Goal: Communication & Community: Ask a question

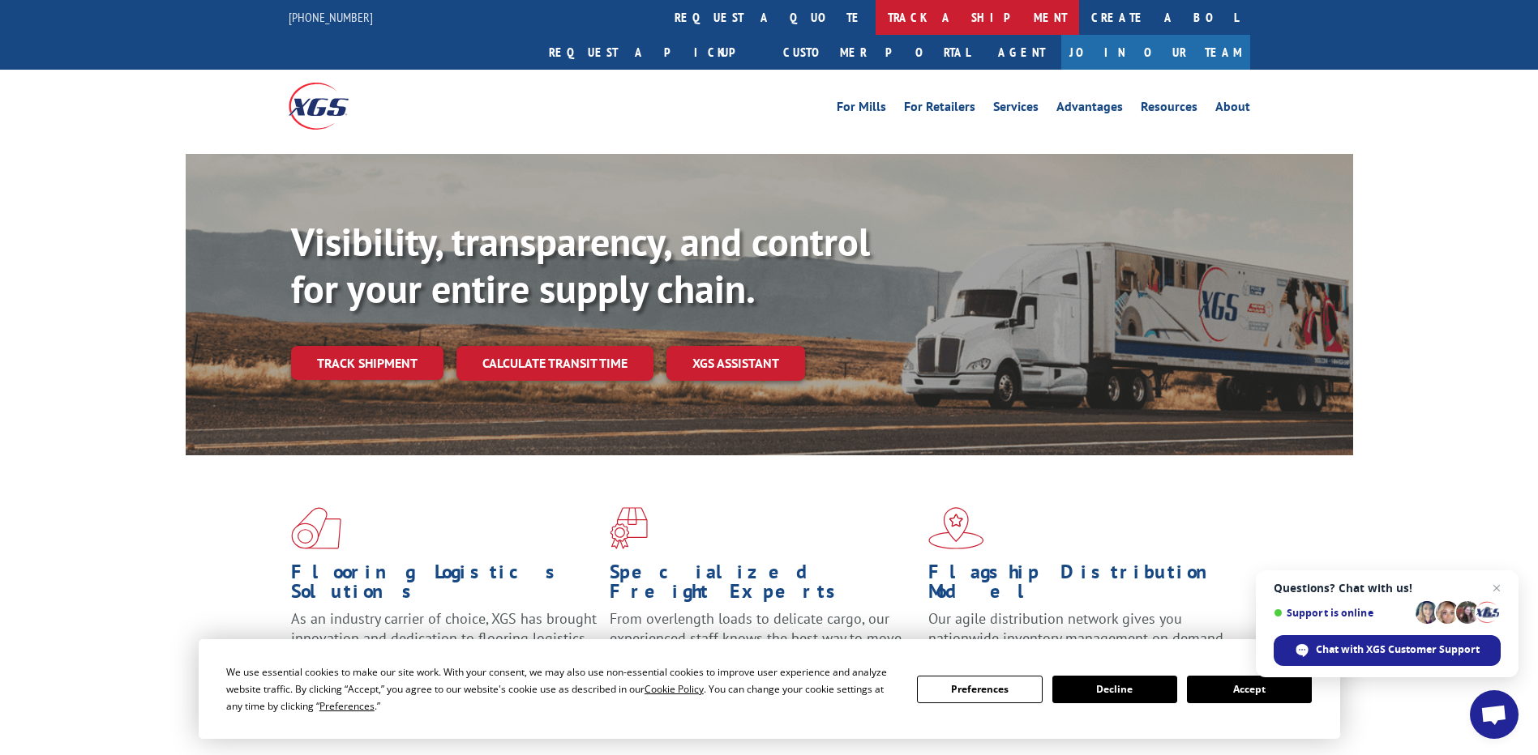
click at [875, 6] on link "track a shipment" at bounding box center [976, 17] width 203 height 35
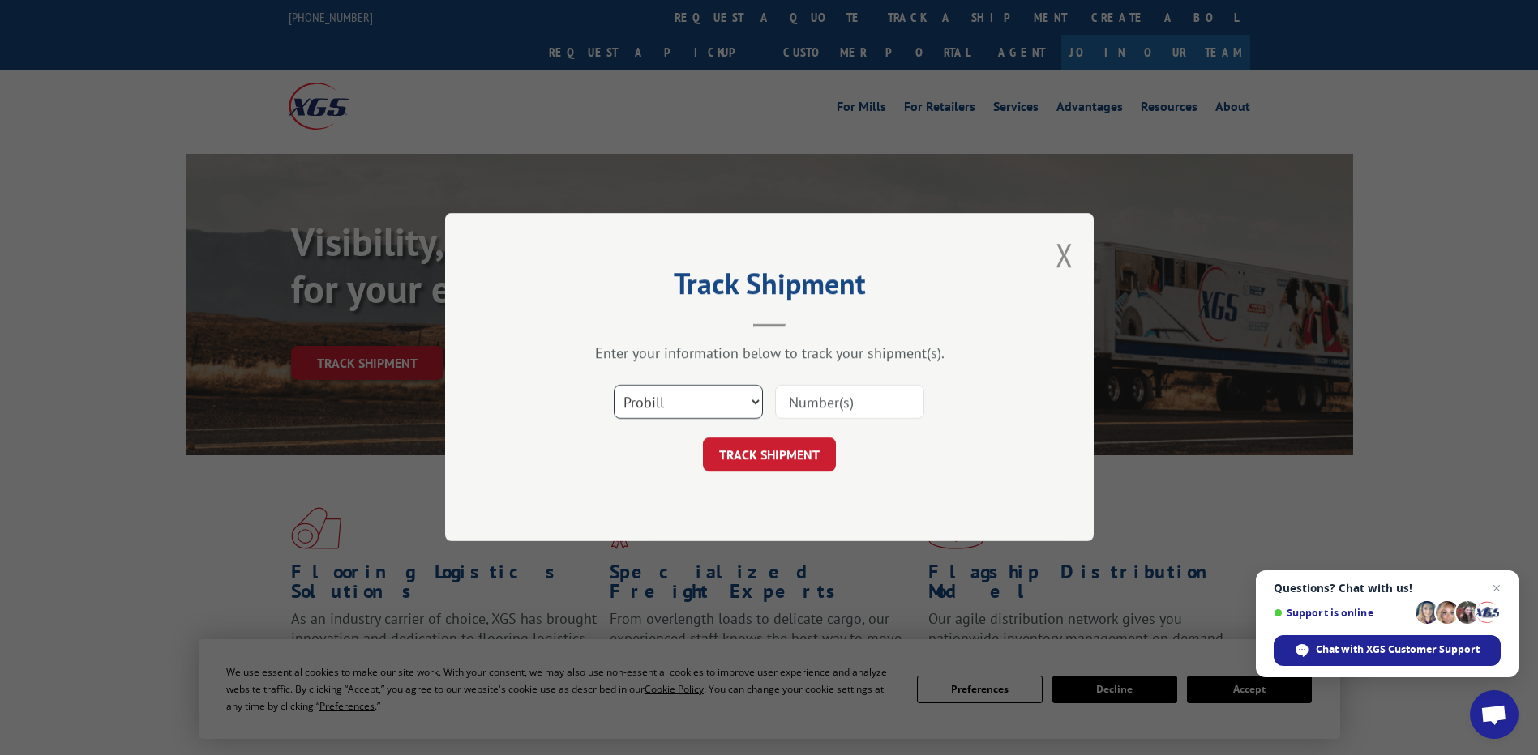
click at [757, 404] on select "Select category... Probill BOL PO" at bounding box center [688, 403] width 149 height 34
click at [614, 386] on select "Select category... Probill BOL PO" at bounding box center [688, 403] width 149 height 34
click at [802, 409] on input at bounding box center [849, 403] width 149 height 34
type input "v"
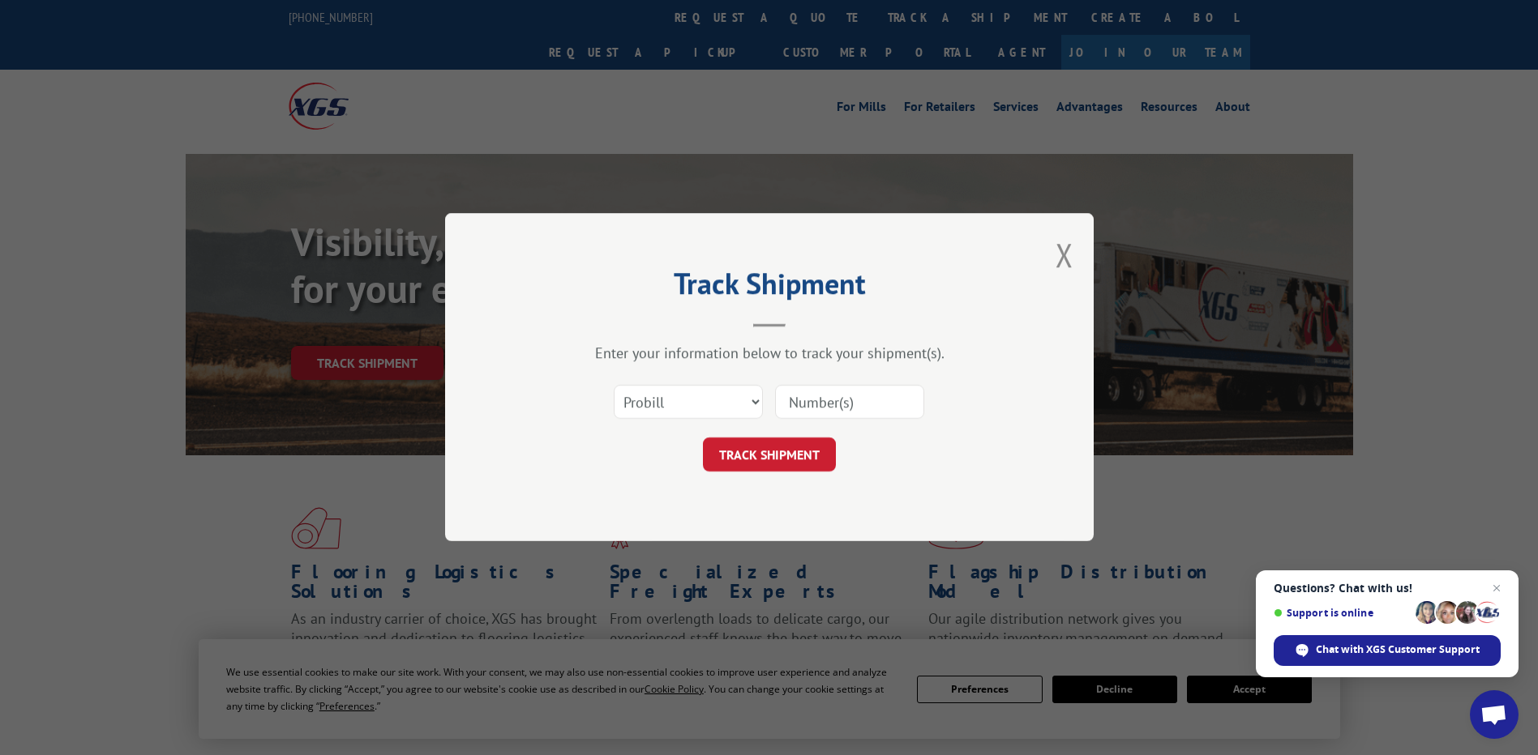
paste input "[PHONE_NUMBER]"
type input "[PHONE_NUMBER]"
drag, startPoint x: 890, startPoint y: 404, endPoint x: 770, endPoint y: 404, distance: 120.0
click at [770, 404] on div "Select category... Probill BOL PO [PHONE_NUMBER]" at bounding box center [769, 402] width 486 height 53
paste input "17503774"
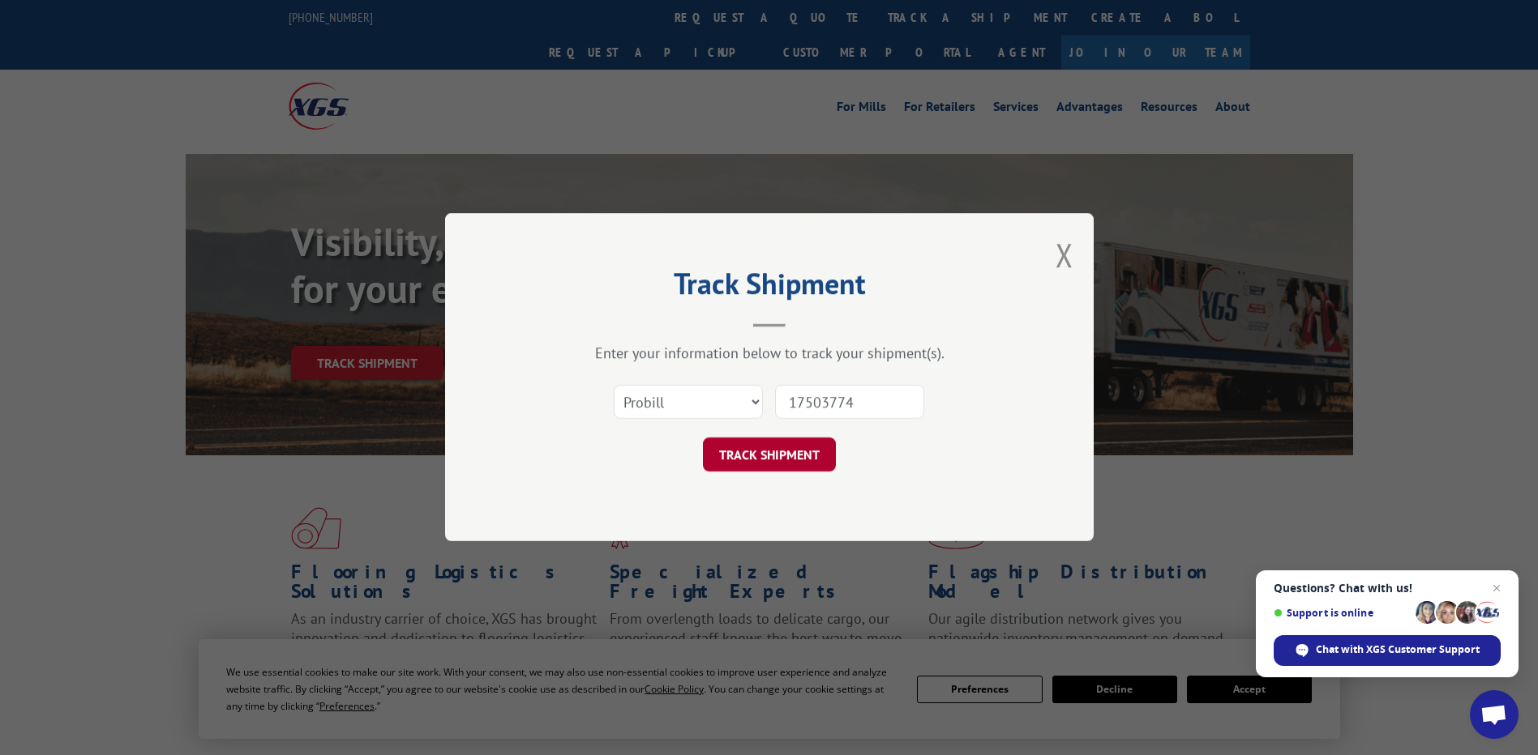
type input "17503774"
click at [777, 450] on button "TRACK SHIPMENT" at bounding box center [769, 455] width 133 height 34
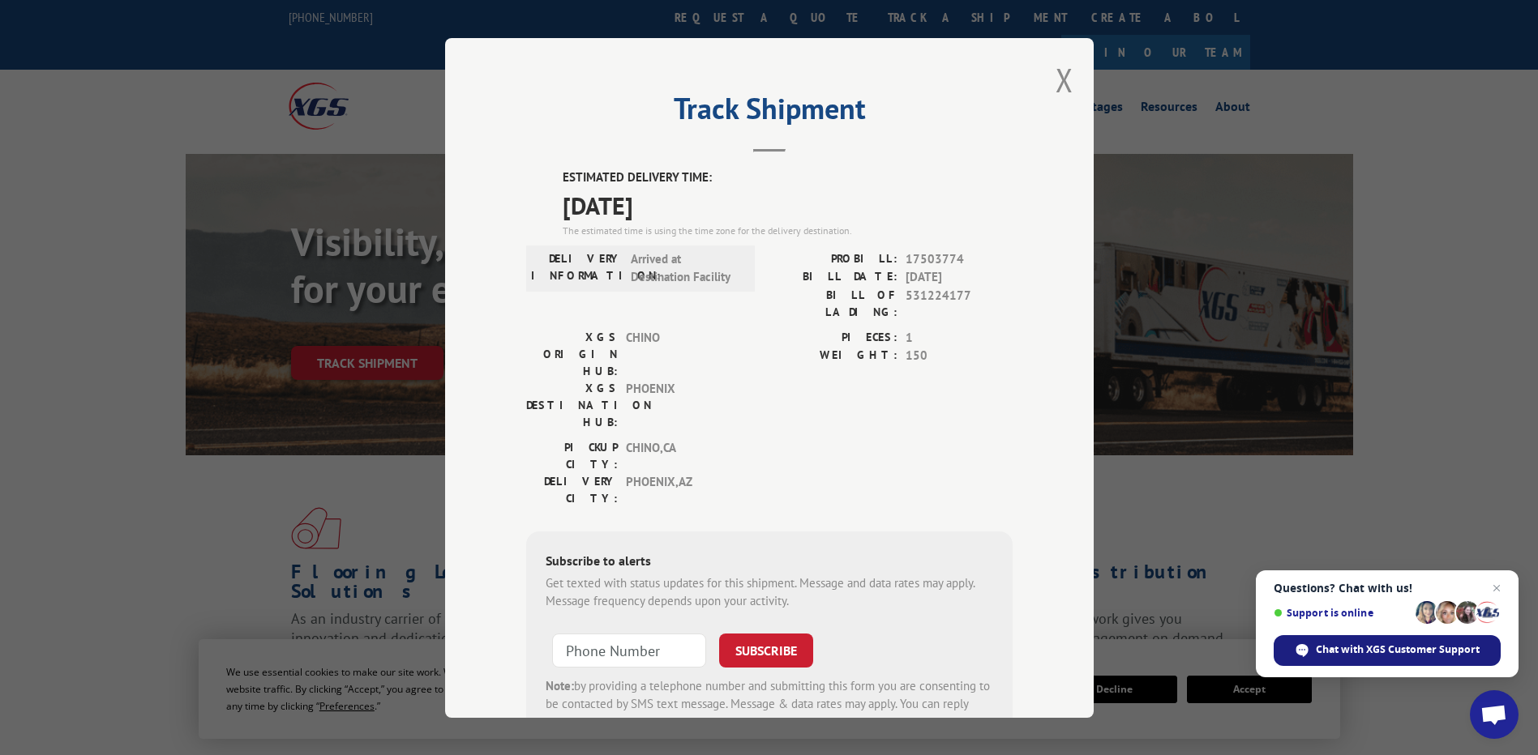
click at [1416, 657] on span "Chat with XGS Customer Support" at bounding box center [1397, 650] width 164 height 15
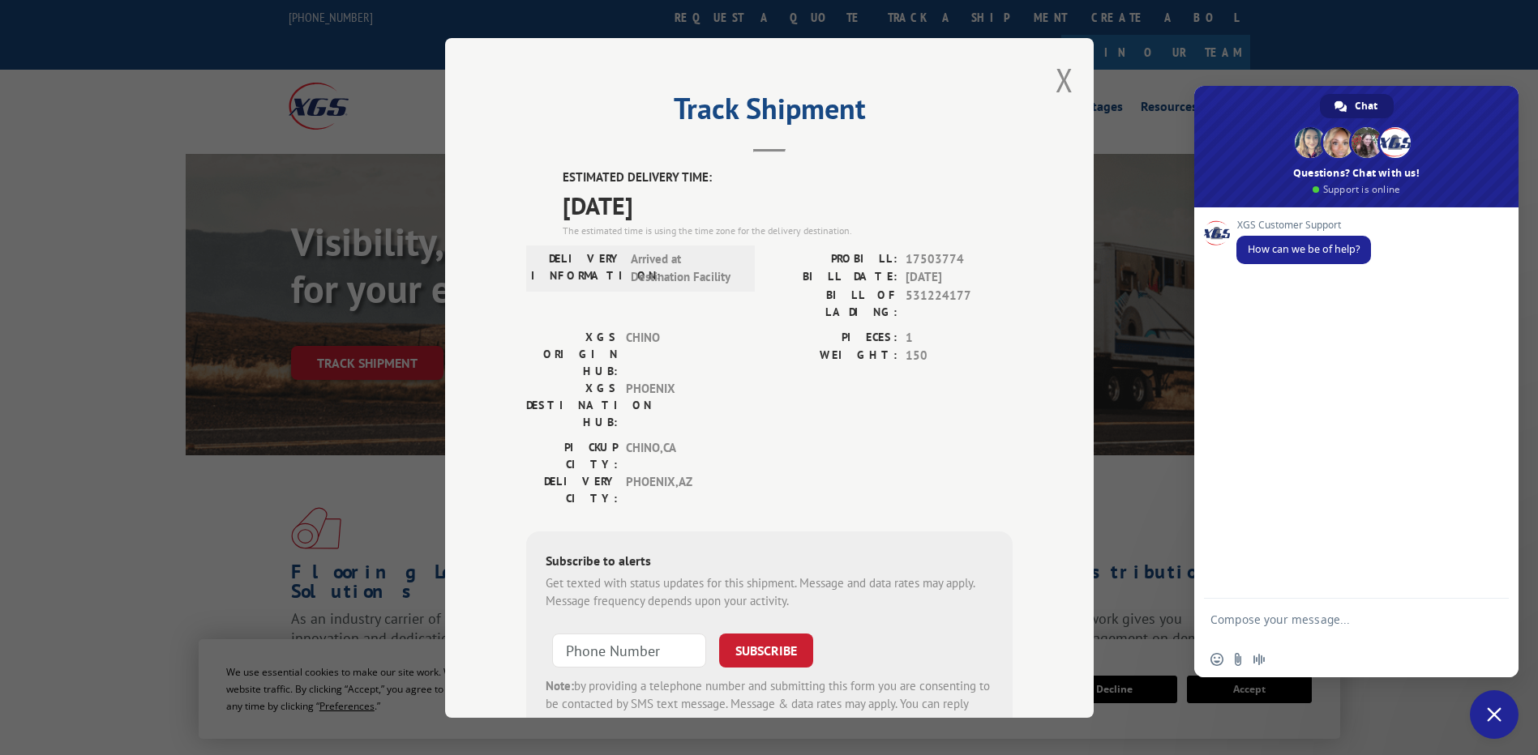
click at [1312, 620] on textarea "Compose your message..." at bounding box center [1338, 627] width 256 height 29
click at [1303, 622] on textarea "Compose your message..." at bounding box center [1338, 627] width 256 height 29
paste textarea "531224177 531393406 530991227 530843159"
type textarea "531224177 531393406 530991227 530843159"
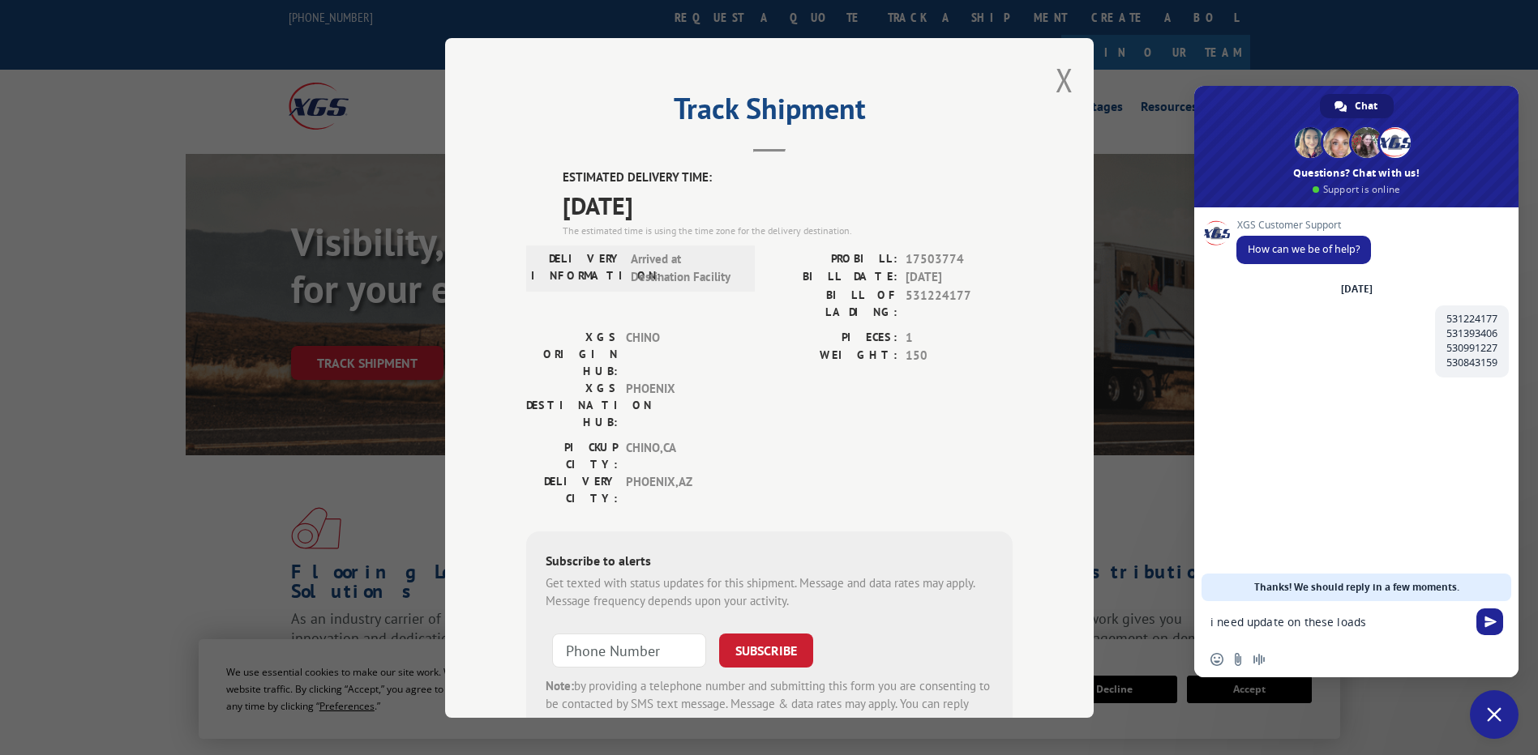
type textarea "i need update on these loads"
click at [1058, 89] on button "Close modal" at bounding box center [1064, 79] width 18 height 43
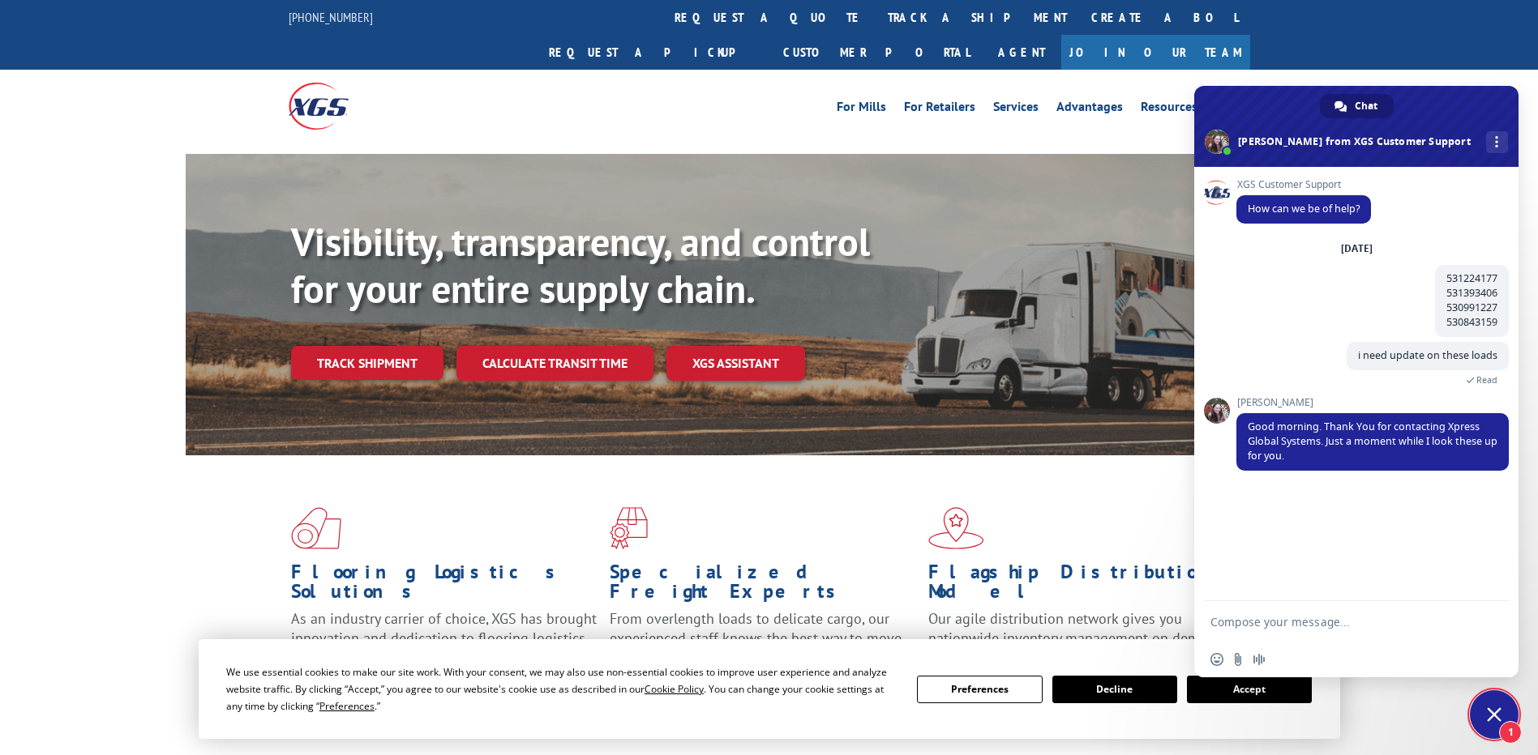
click at [1311, 629] on textarea "Compose your message..." at bounding box center [1338, 622] width 256 height 15
type textarea "ok thanks"
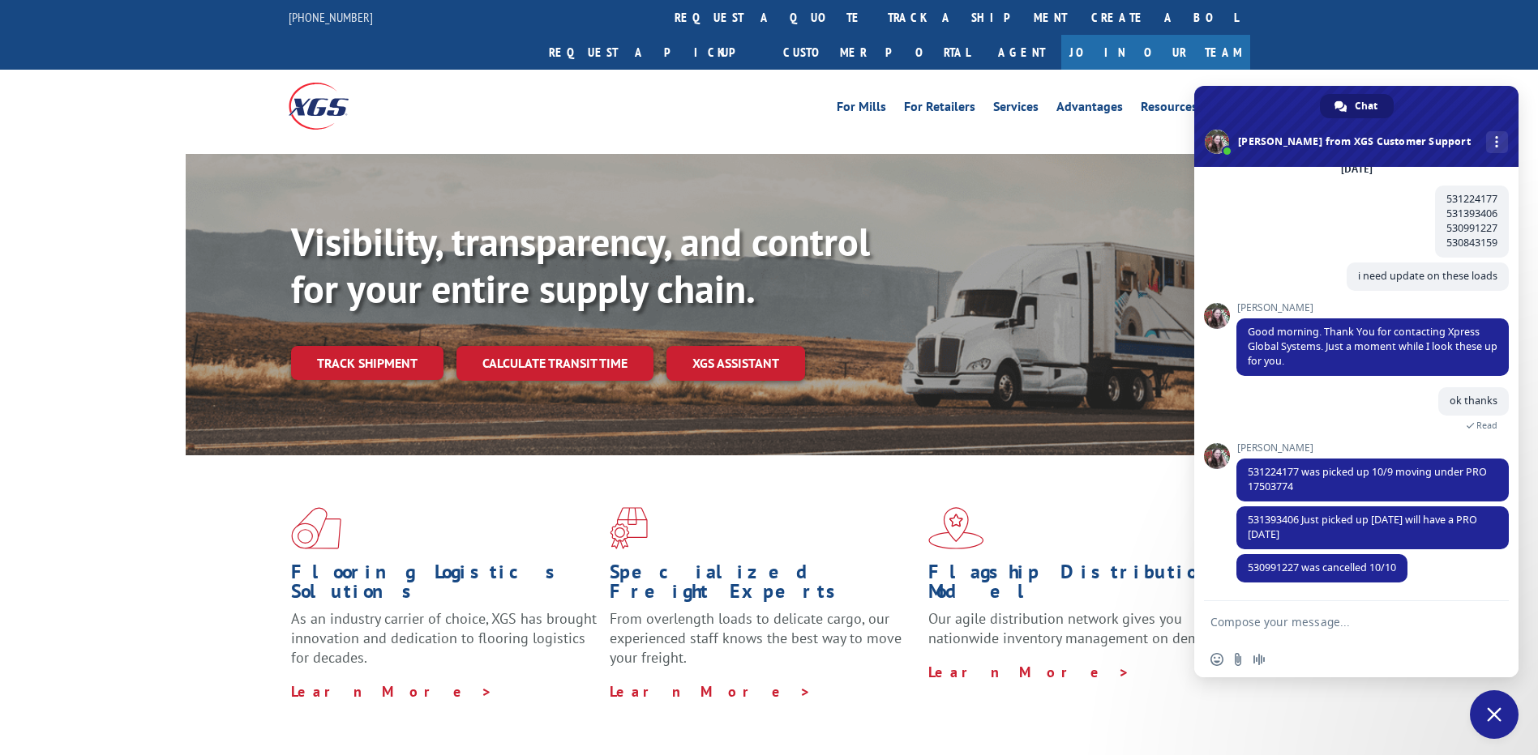
scroll to position [111, 0]
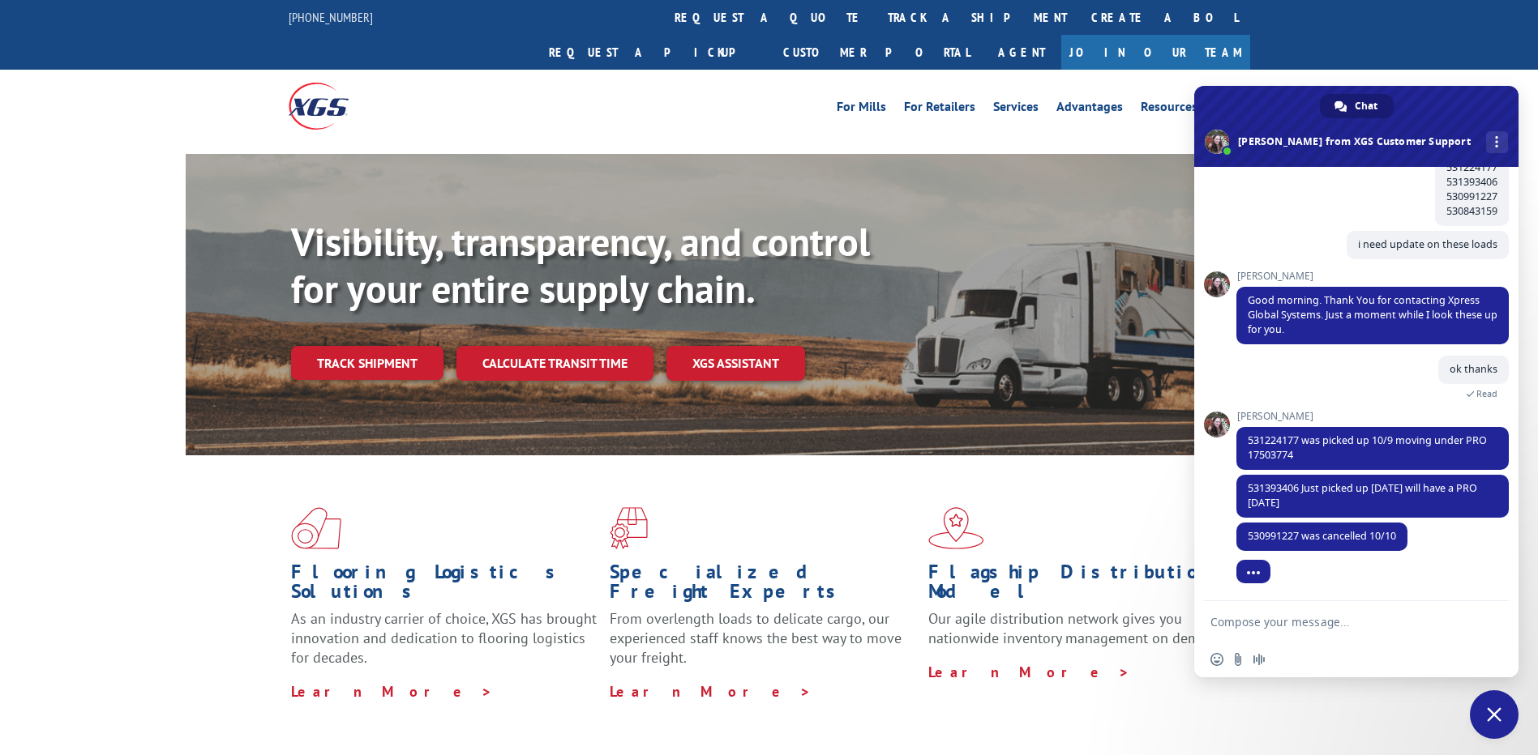
click at [1300, 624] on textarea "Compose your message..." at bounding box center [1338, 622] width 256 height 15
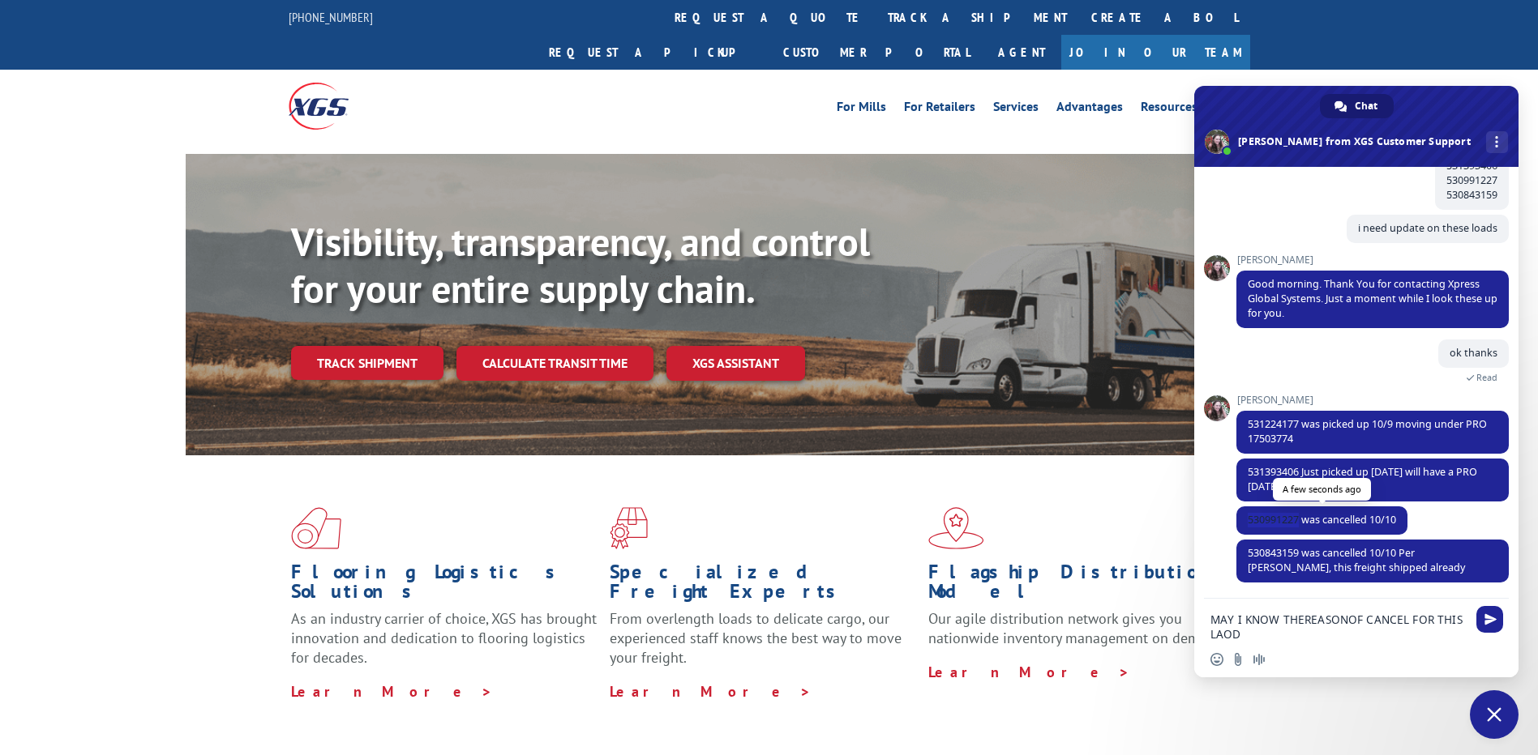
drag, startPoint x: 1301, startPoint y: 519, endPoint x: 1248, endPoint y: 520, distance: 52.7
click at [1248, 520] on span "530991227 was cancelled 10/10" at bounding box center [1321, 520] width 148 height 14
copy span "530991227"
click at [1299, 643] on div "Insert an emoji Send a file Audio message" at bounding box center [1356, 660] width 324 height 36
click at [1288, 638] on textarea "MAY I KNOW THEREASONOF CANCEL FOR THIS LAOD" at bounding box center [1338, 627] width 256 height 29
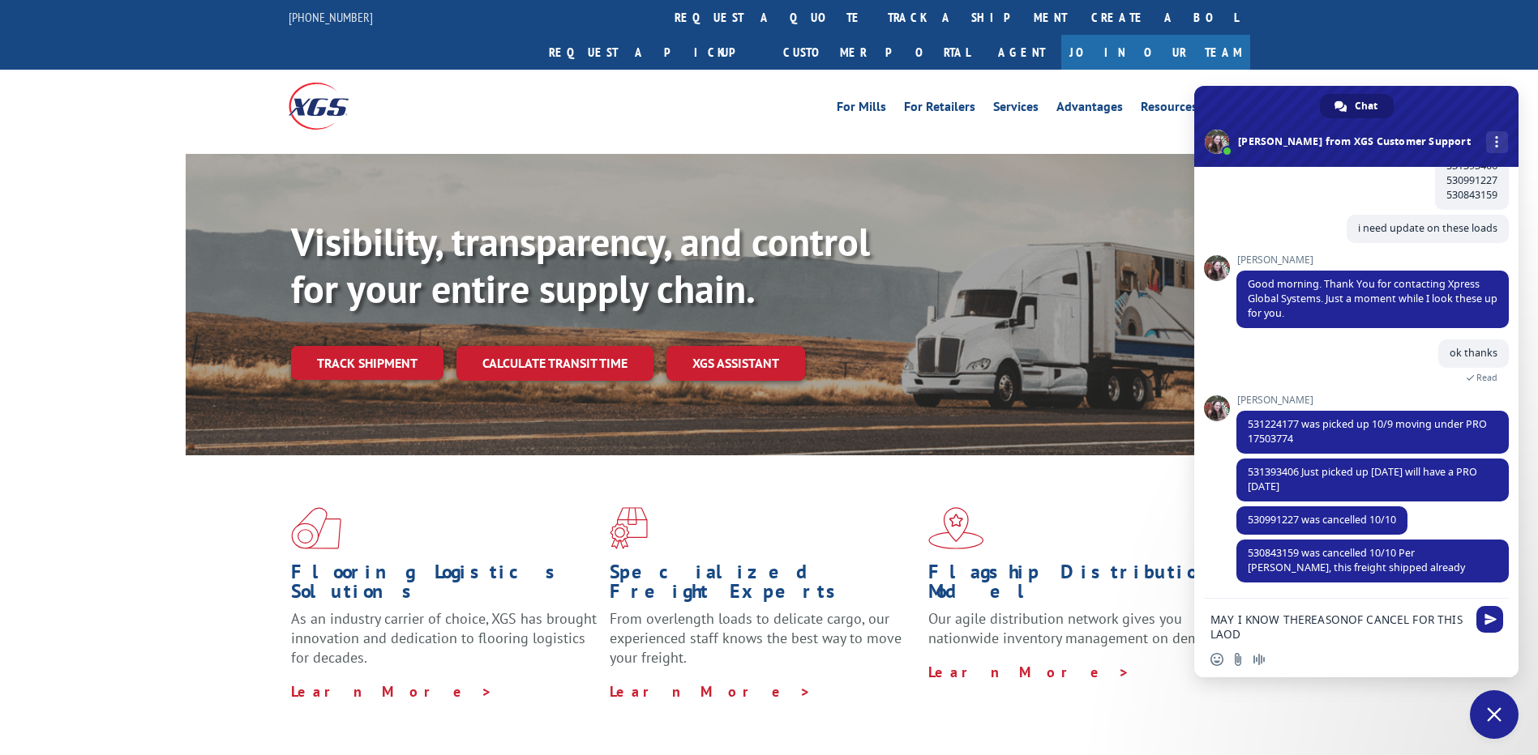
paste textarea "530991227"
click at [1241, 634] on textarea "MAY I KNOW THEREASONOF CANCEL FOR THIS LAOD530991227" at bounding box center [1338, 627] width 256 height 29
click at [1231, 638] on textarea "MAY I KNOW THEREASONOF CANCEL FOR THIS LAOD 530991227" at bounding box center [1338, 627] width 256 height 29
click at [1302, 622] on textarea "MAY I KNOW THEREASONOF CANCEL FOR THIS LOADD 530991227" at bounding box center [1338, 627] width 256 height 29
click at [1349, 621] on textarea "MAY I KNOW THE REASONOF CANCEL FOR THIS LOADD 530991227" at bounding box center [1338, 627] width 256 height 29
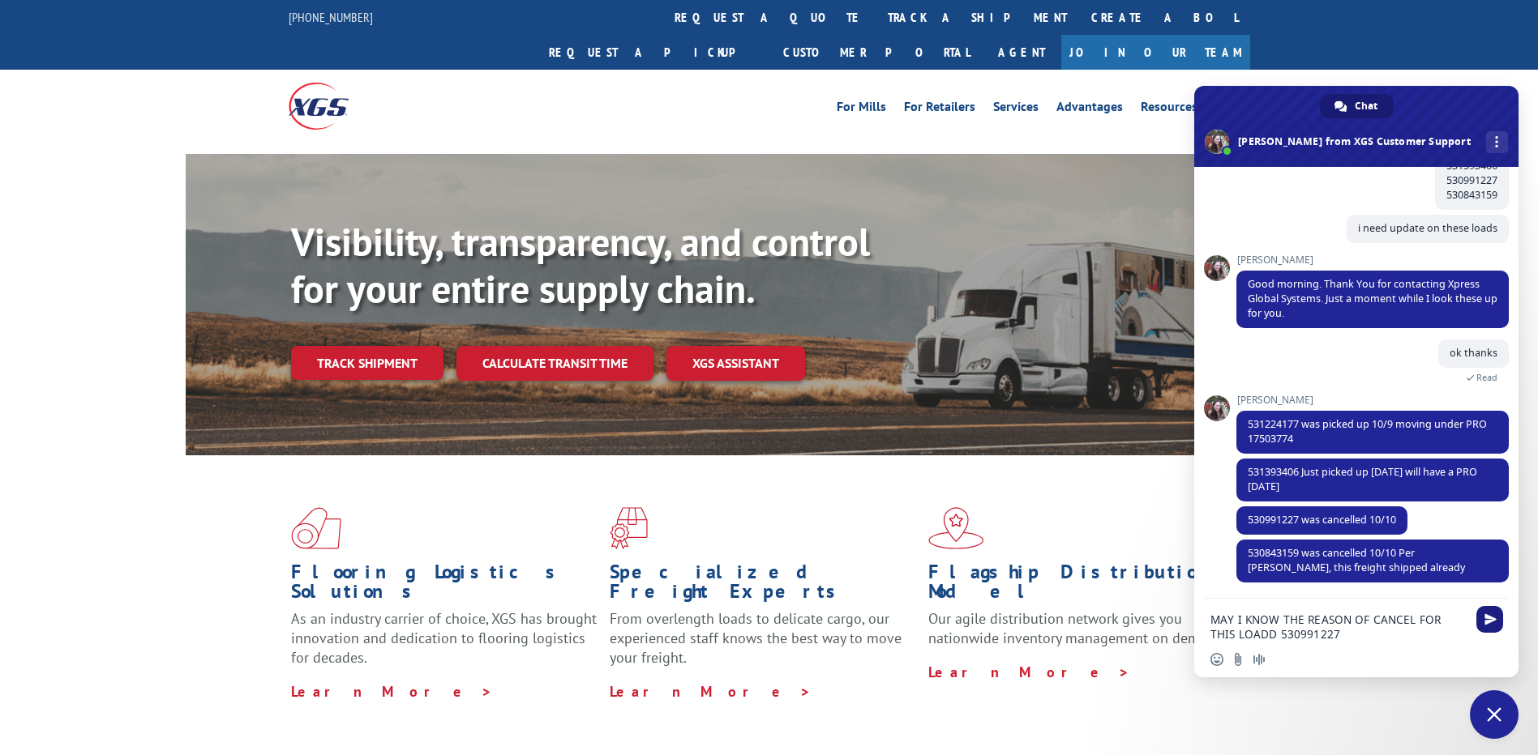
type textarea "MAY I KNOW THE REASON OF CANCEL FOR THIS LOADD 530991227"
click at [1484, 622] on span "Send" at bounding box center [1490, 620] width 12 height 12
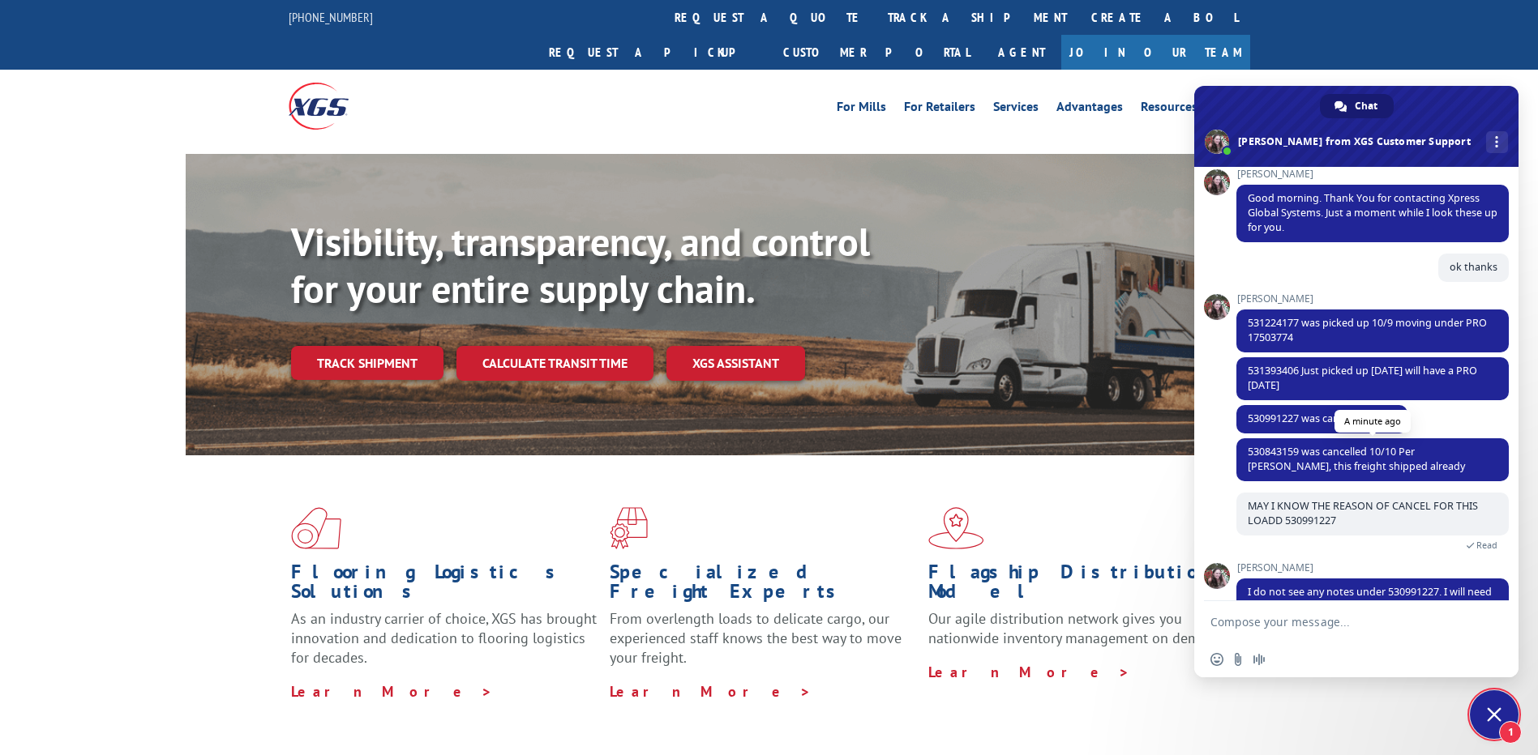
scroll to position [267, 0]
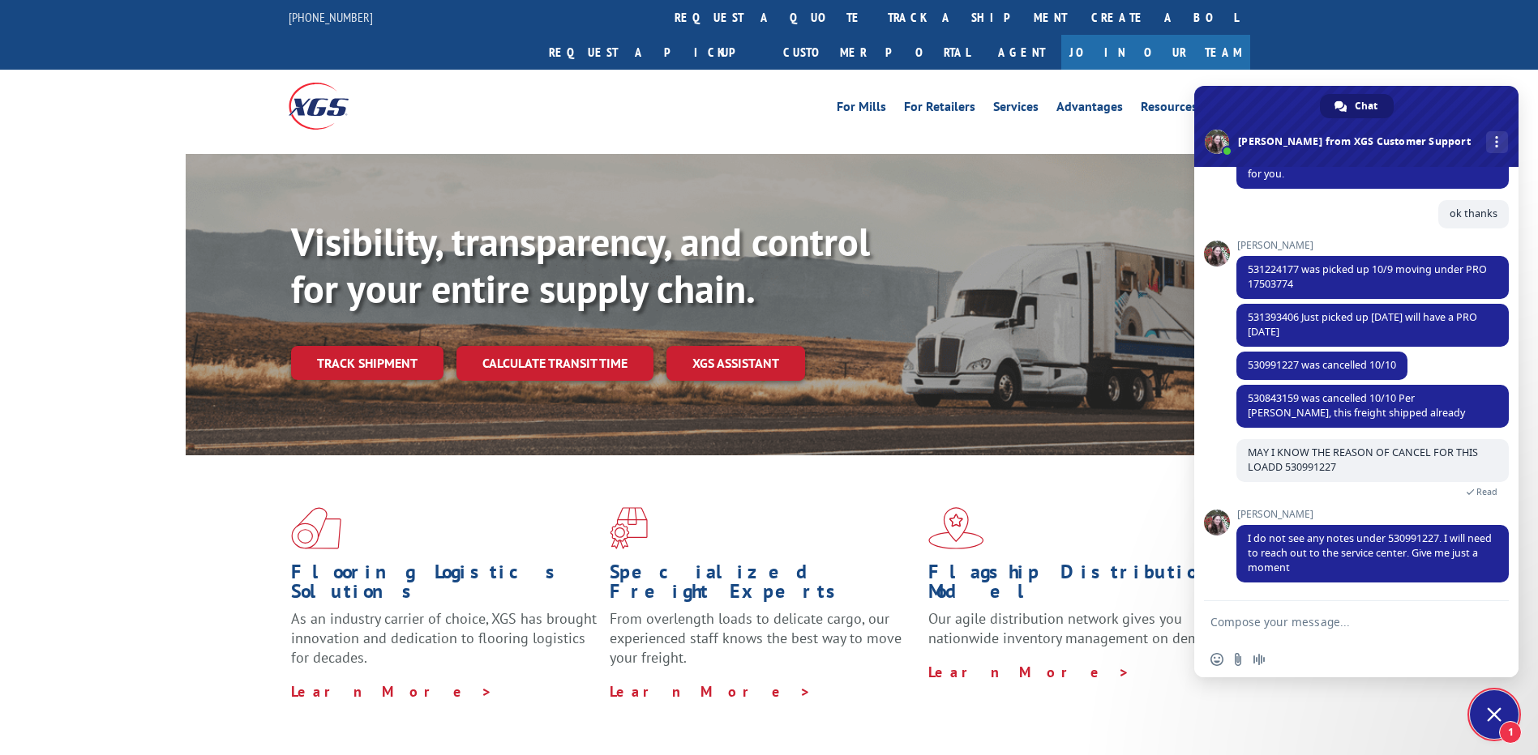
click at [1320, 614] on form at bounding box center [1338, 623] width 256 height 44
click at [1321, 618] on textarea "Compose your message..." at bounding box center [1338, 622] width 256 height 15
type textarea "Thats fine"
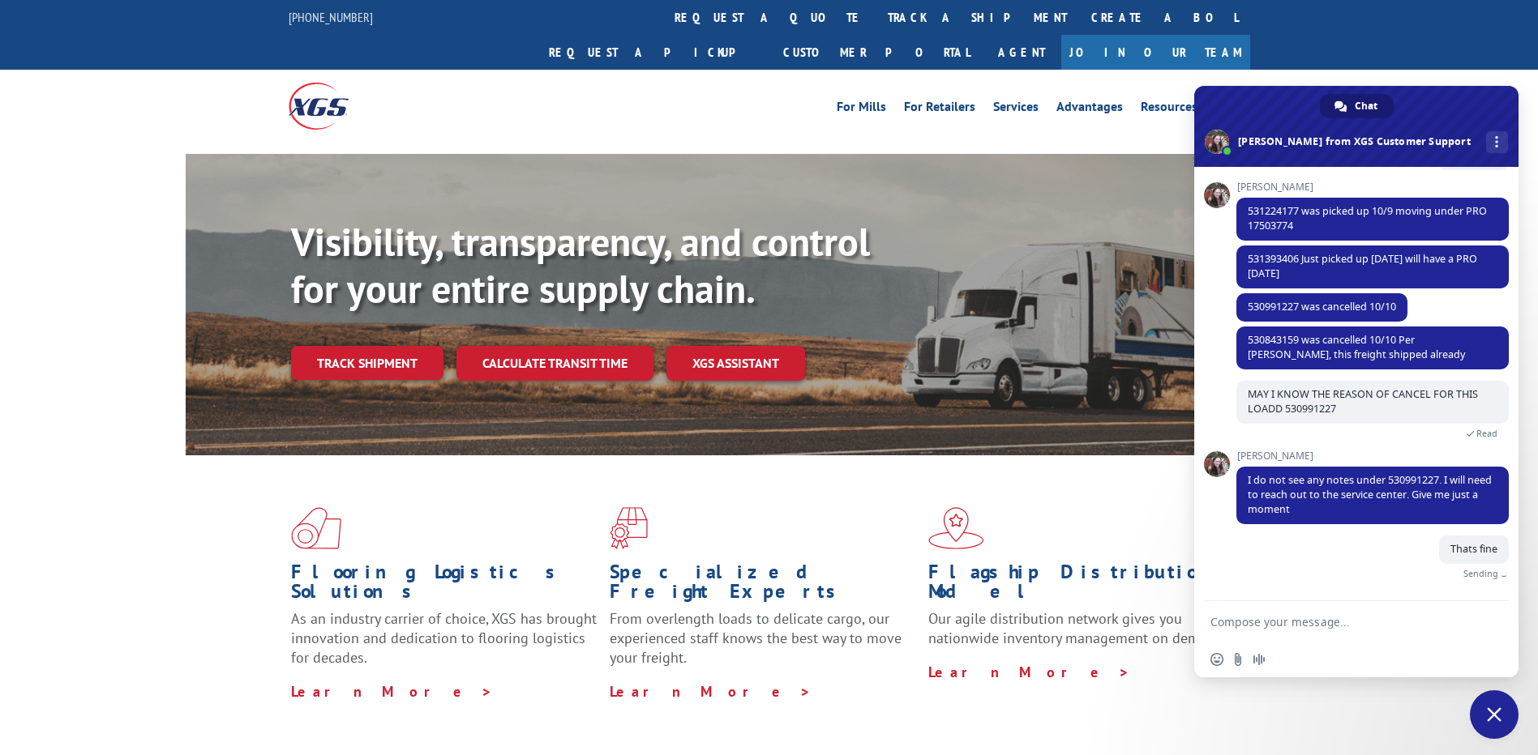
scroll to position [306, 0]
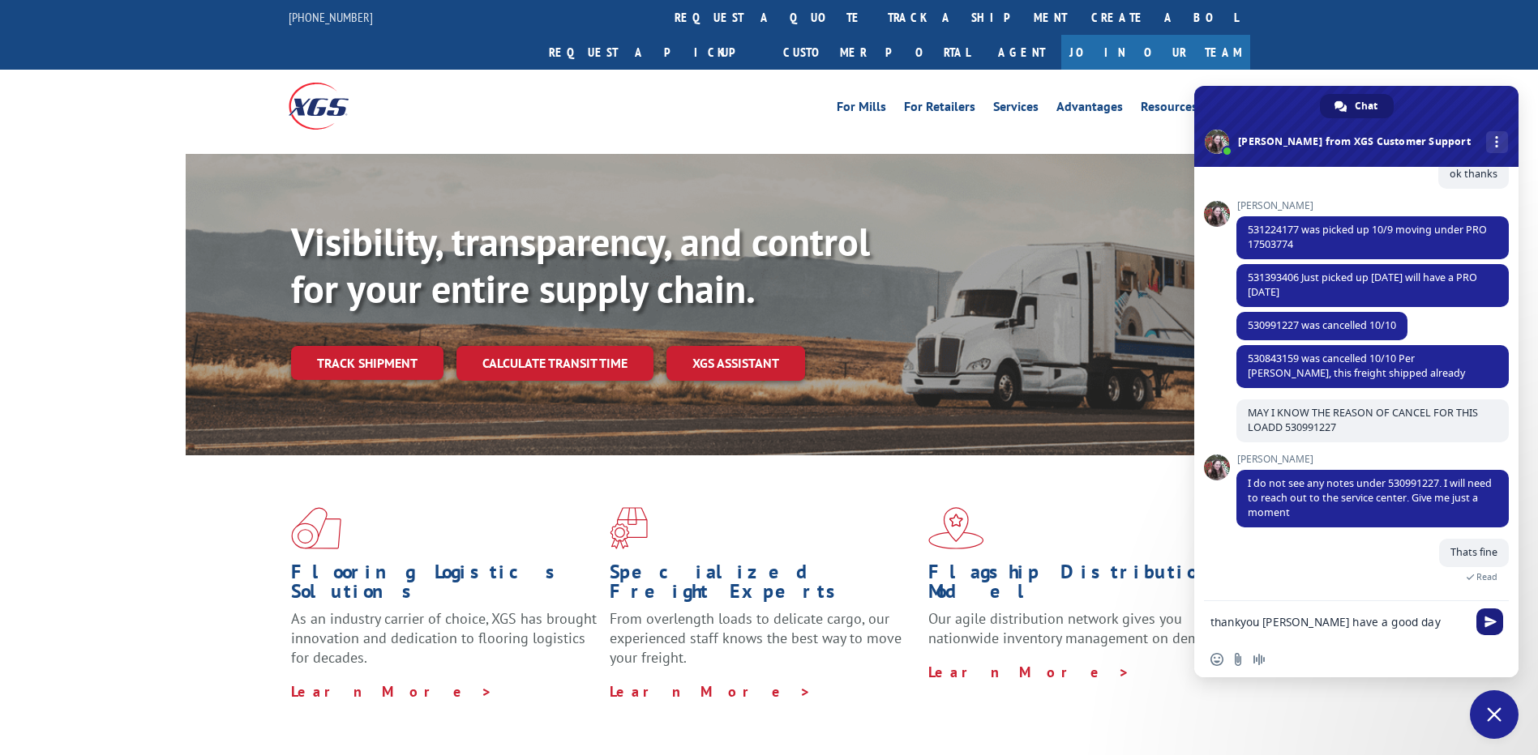
type textarea "thankyou [PERSON_NAME] have a good day"
click at [1489, 622] on span "Send" at bounding box center [1490, 622] width 12 height 12
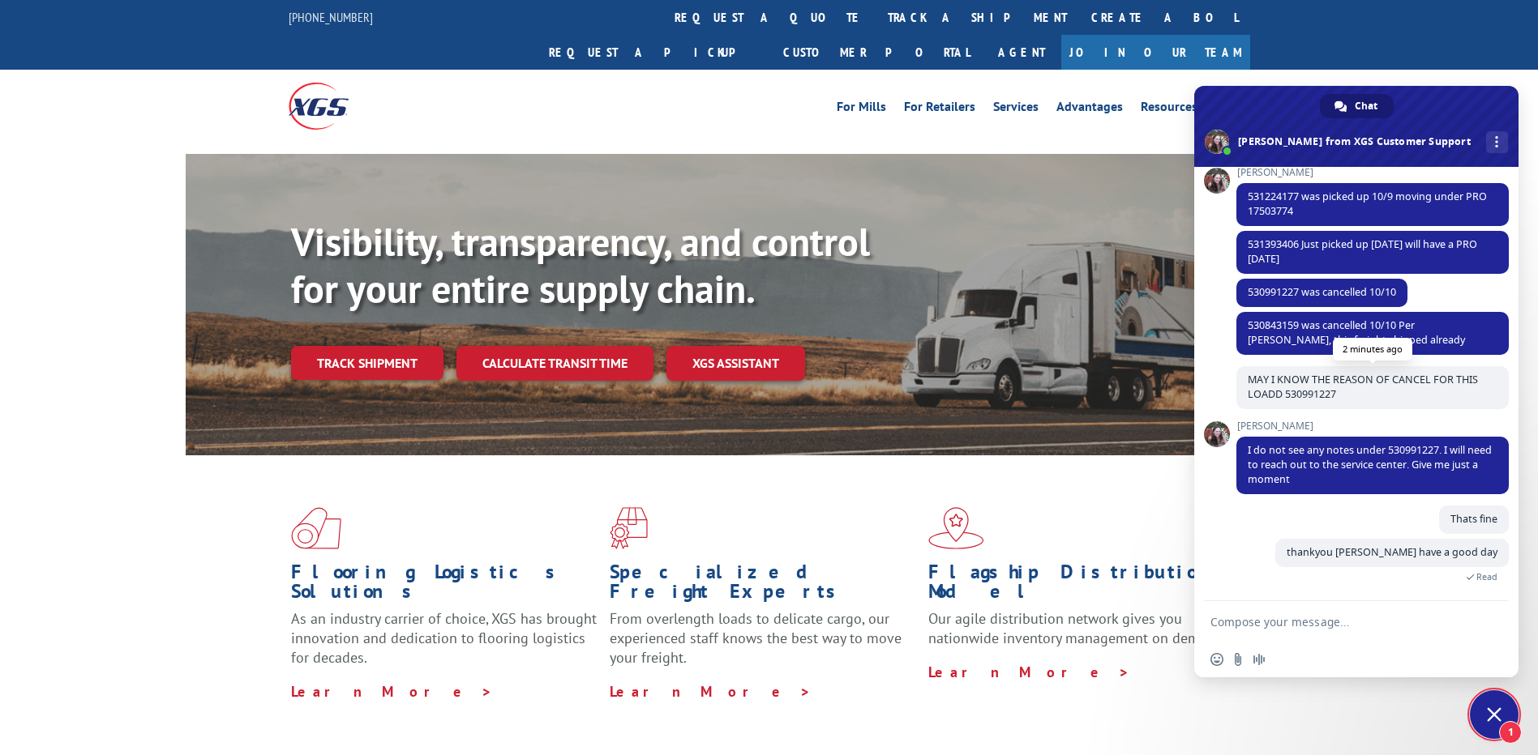
scroll to position [503, 0]
